Goal: Task Accomplishment & Management: Manage account settings

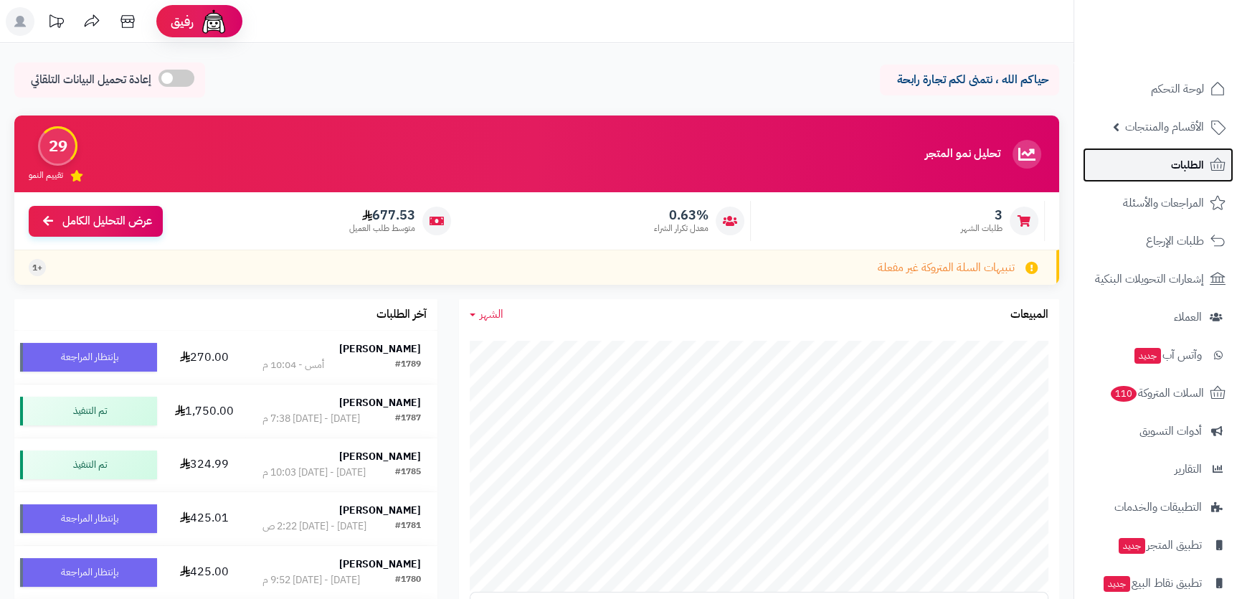
click at [1162, 169] on link "الطلبات" at bounding box center [1158, 165] width 151 height 34
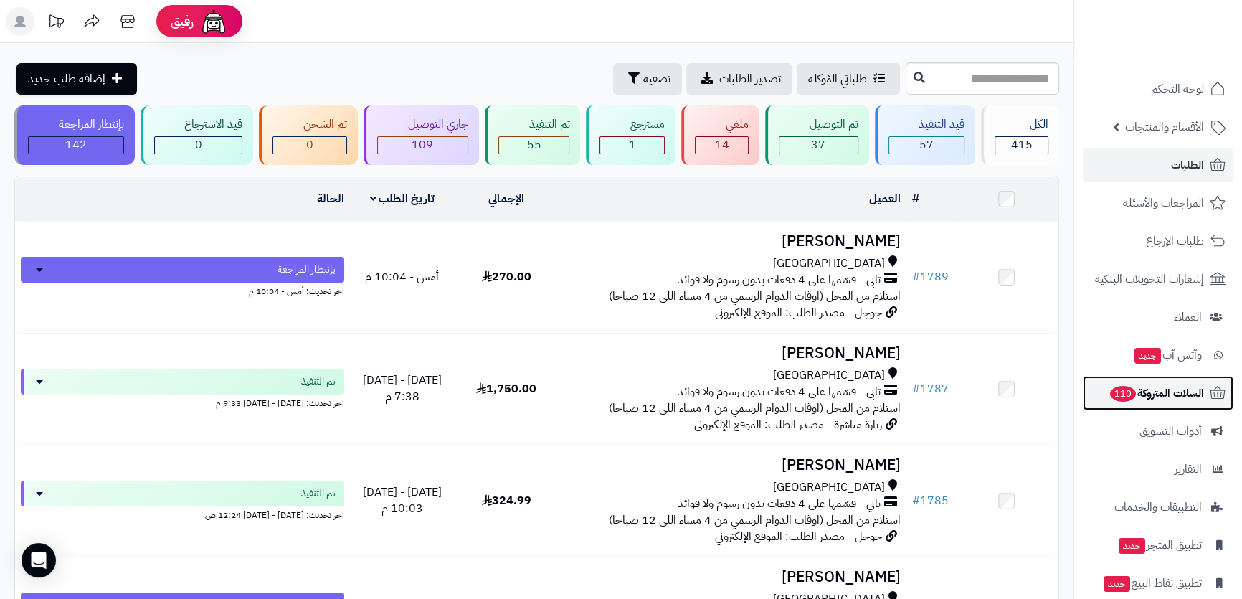
click at [1181, 381] on link "السلات المتروكة 110" at bounding box center [1158, 393] width 151 height 34
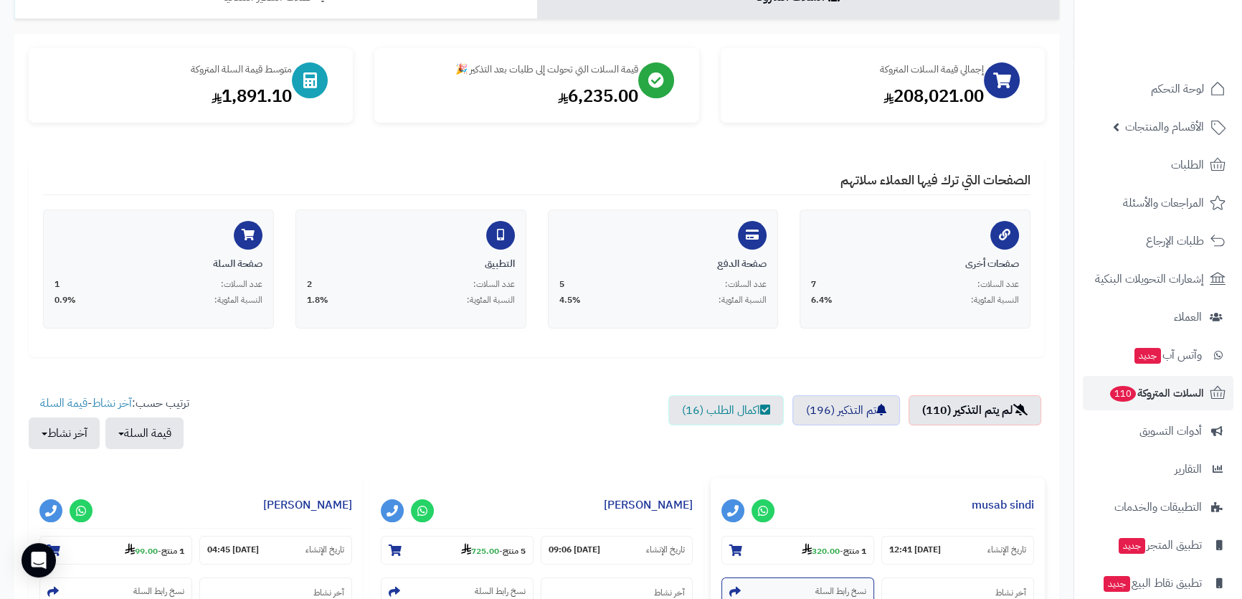
scroll to position [260, 0]
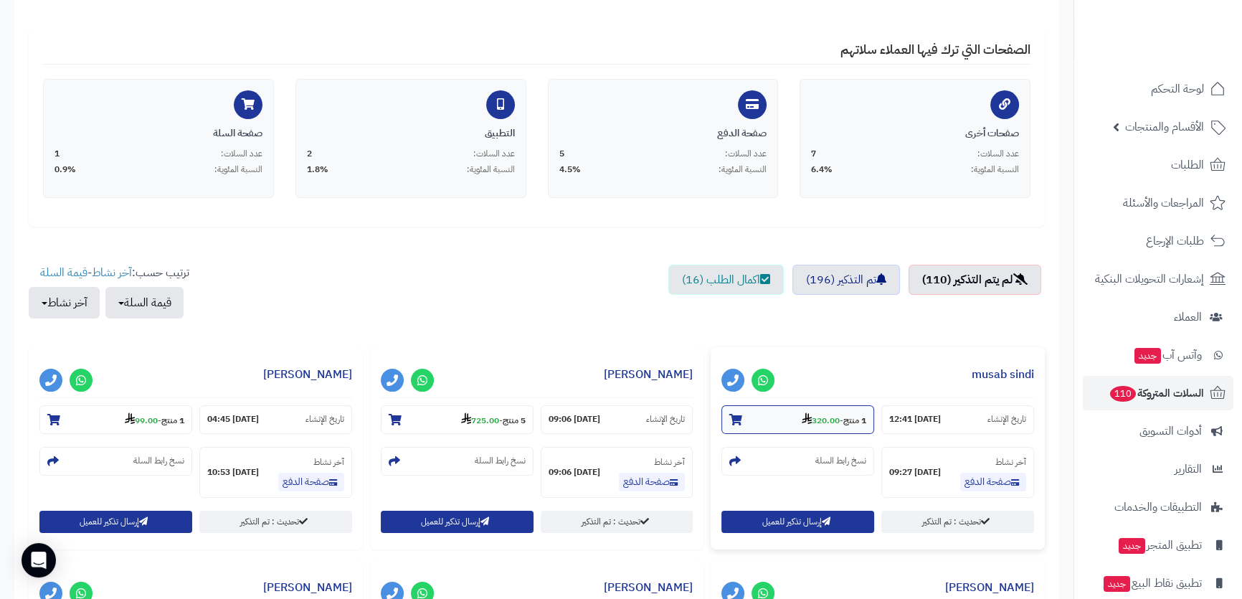
click at [769, 416] on section "1 منتج - 320.00" at bounding box center [797, 419] width 153 height 29
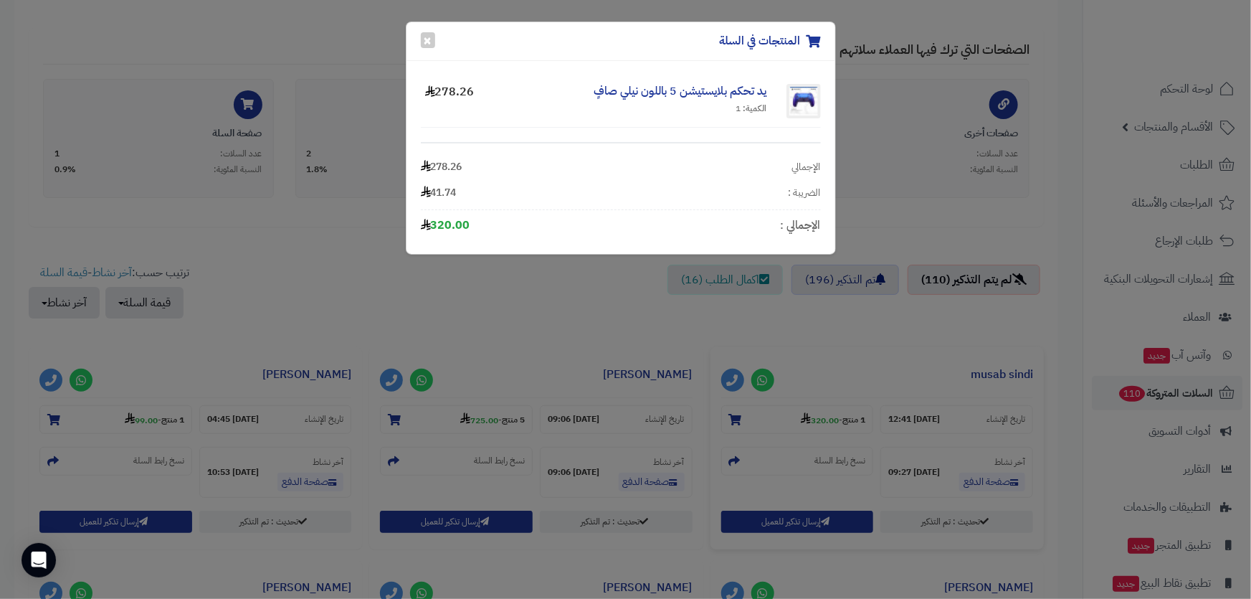
click at [935, 414] on div "المنتجات في السلة × يد تحكم بلايستيشن 5 باللون نيلي صافٍ الكمية: 1 278.26 الإجم…" at bounding box center [625, 299] width 1251 height 599
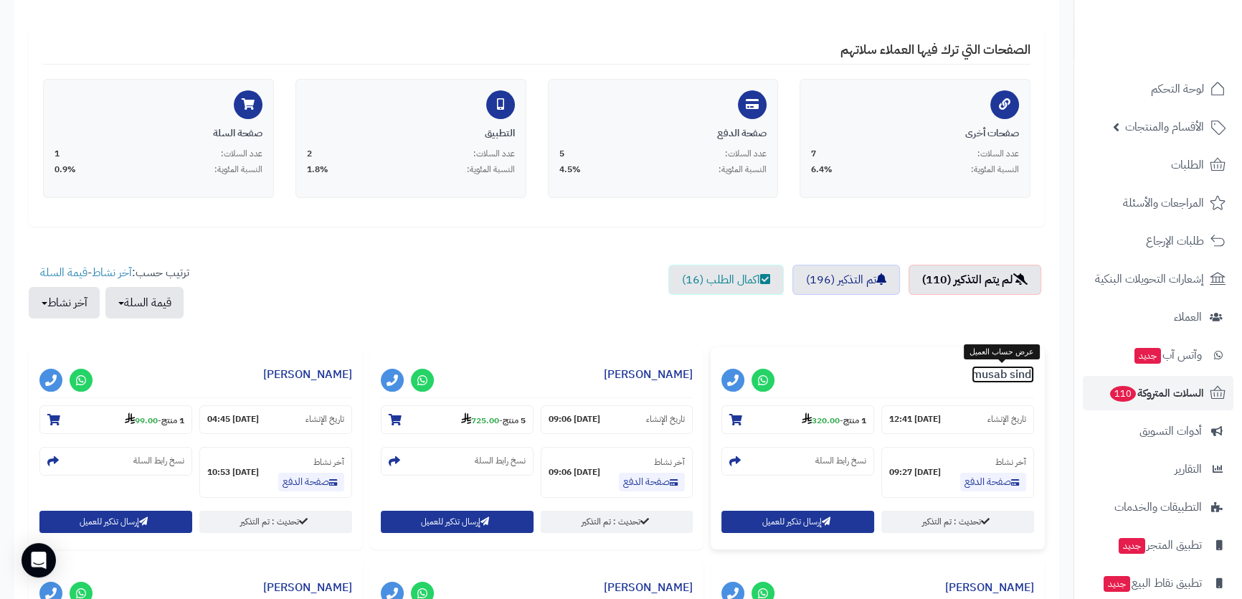
click at [994, 373] on link "musab sindi" at bounding box center [1003, 374] width 62 height 17
